Goal: Task Accomplishment & Management: Manage account settings

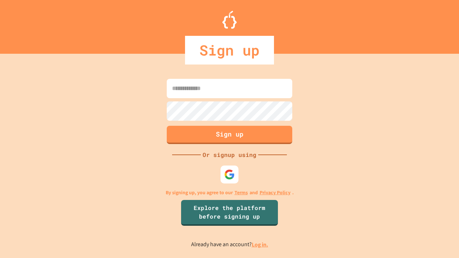
click at [261, 245] on link "Log in." at bounding box center [260, 245] width 17 height 8
